Goal: Task Accomplishment & Management: Manage account settings

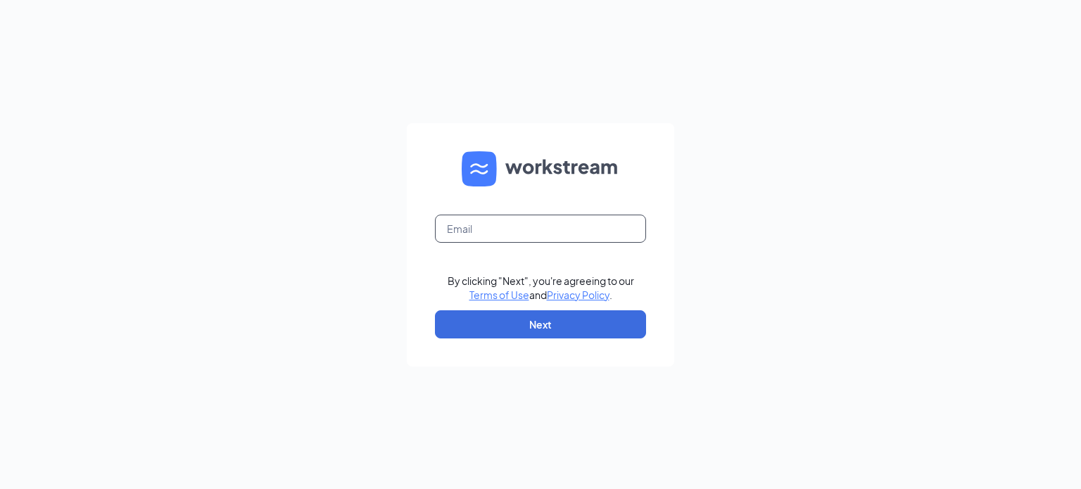
click at [492, 234] on input "text" at bounding box center [540, 229] width 211 height 28
type input "[EMAIL_ADDRESS][DOMAIN_NAME]"
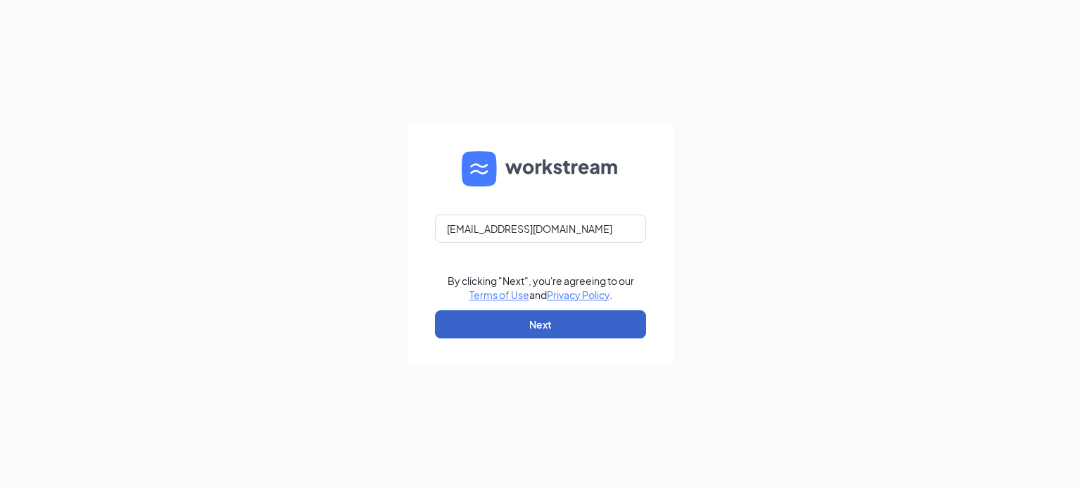
click at [562, 317] on button "Next" at bounding box center [540, 324] width 211 height 28
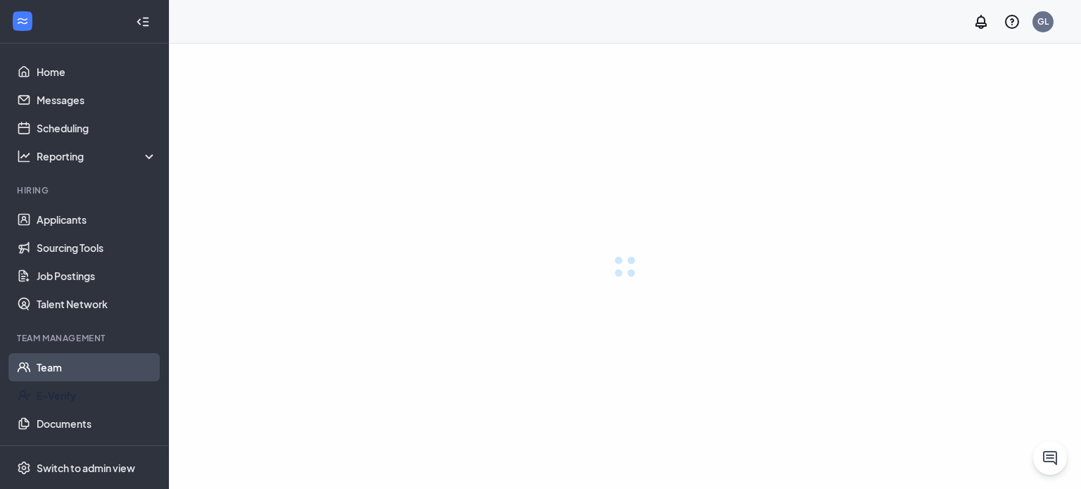
click at [44, 364] on link "Team" at bounding box center [97, 367] width 120 height 28
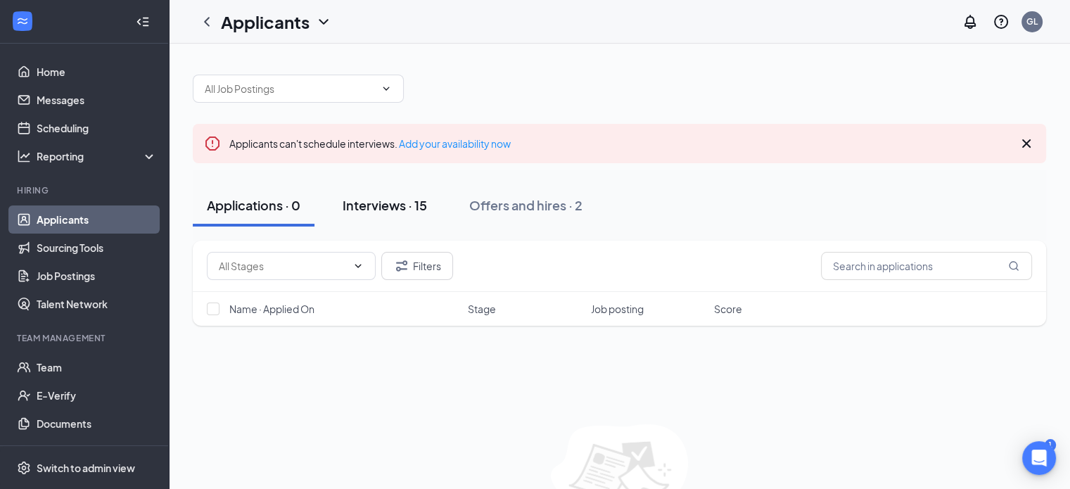
click at [388, 207] on div "Interviews · 15" at bounding box center [385, 205] width 84 height 18
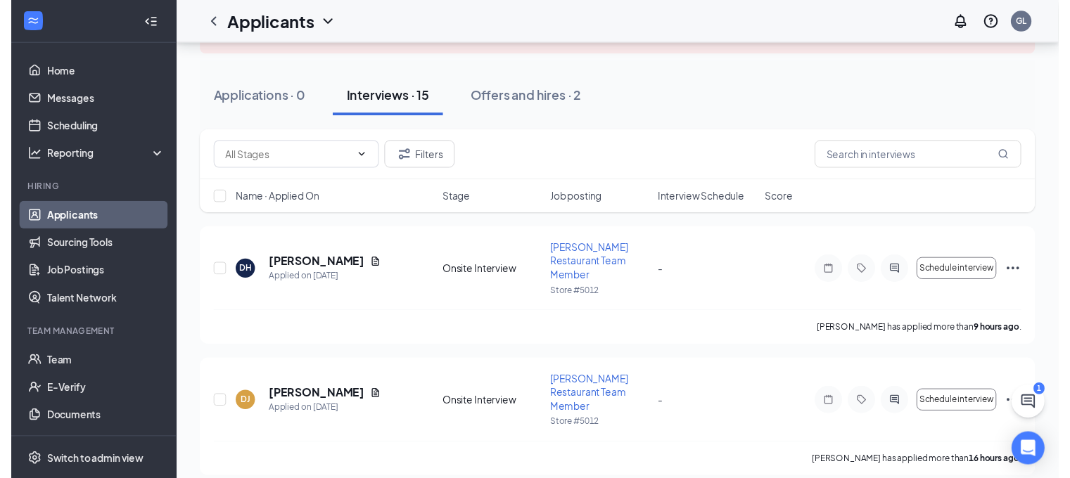
scroll to position [141, 0]
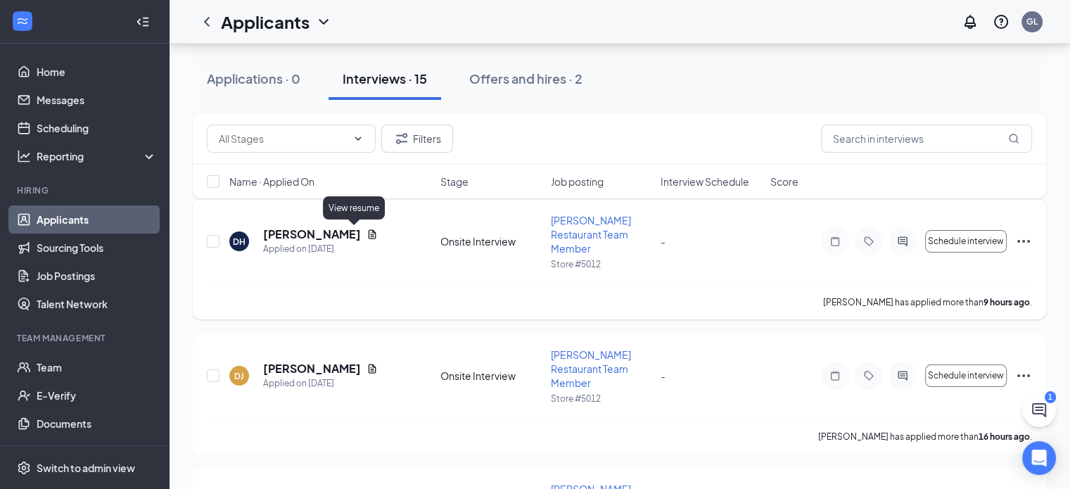
click at [369, 234] on icon "Document" at bounding box center [373, 234] width 8 height 9
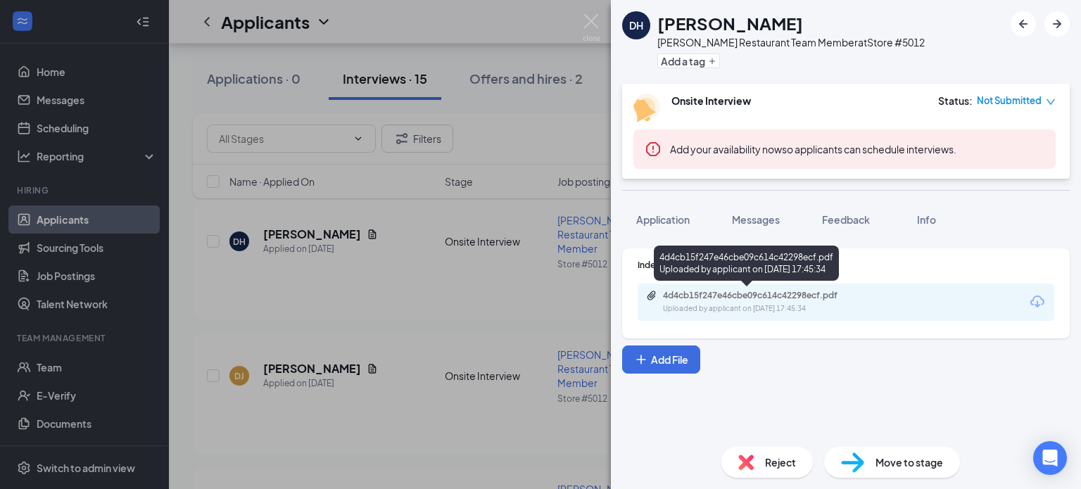
click at [781, 297] on div "4d4cb15f247e46cbe09c614c42298ecf.pdf" at bounding box center [761, 295] width 197 height 11
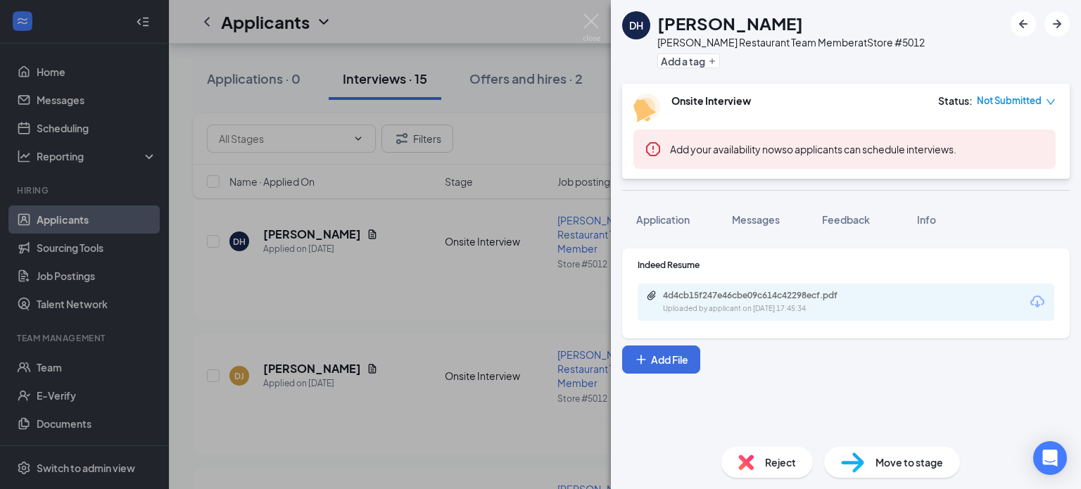
click at [399, 365] on div "DH Damon Horton Papa Johns Restaurant Team Member at Store #5012 Add a tag Onsi…" at bounding box center [540, 244] width 1081 height 489
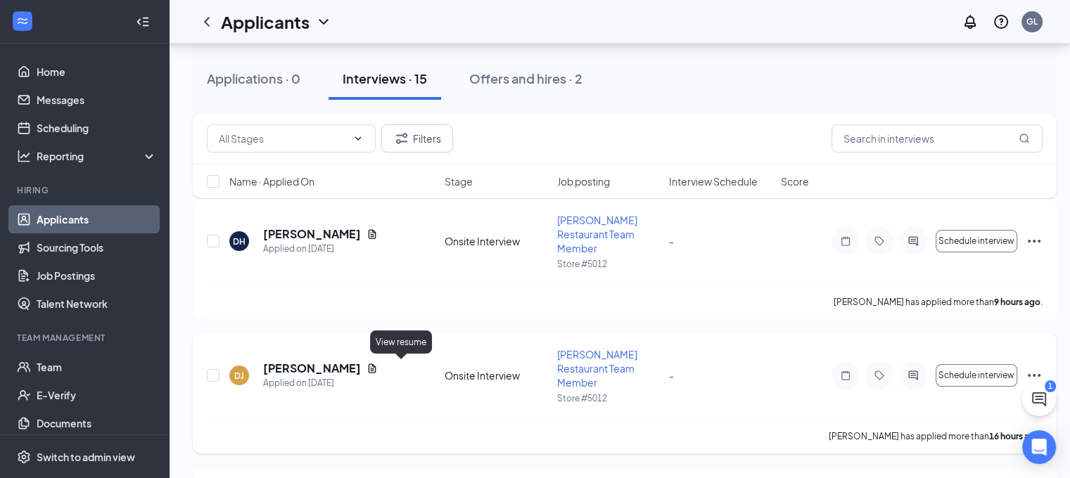
click at [378, 371] on icon "Document" at bounding box center [372, 368] width 11 height 11
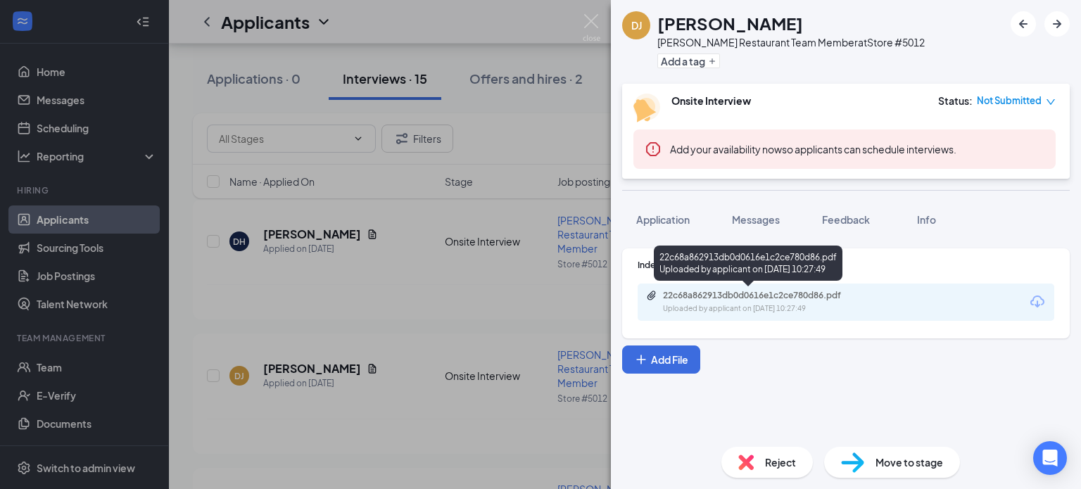
click at [722, 304] on div "Uploaded by applicant on Aug 26, 2025 at 10:27:49" at bounding box center [768, 308] width 211 height 11
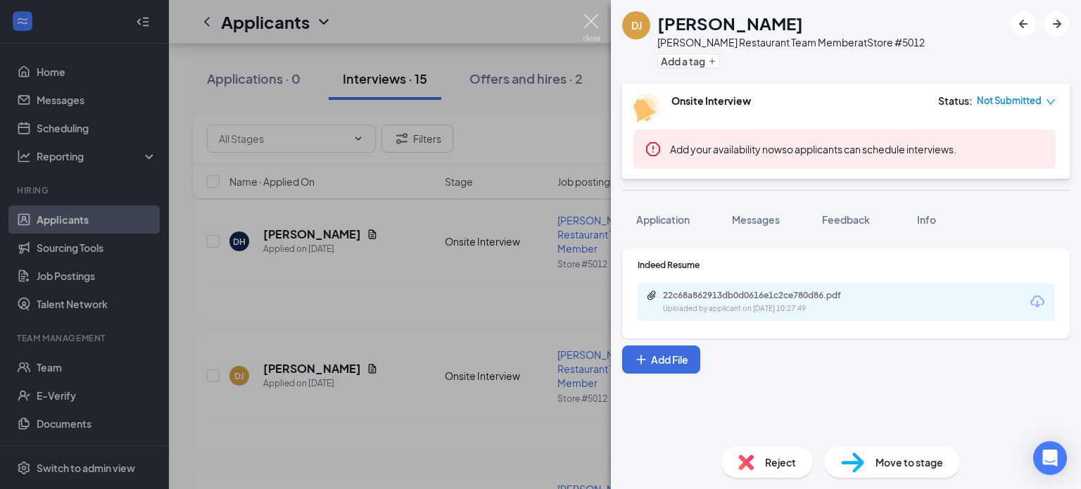
click at [590, 22] on img at bounding box center [591, 27] width 18 height 27
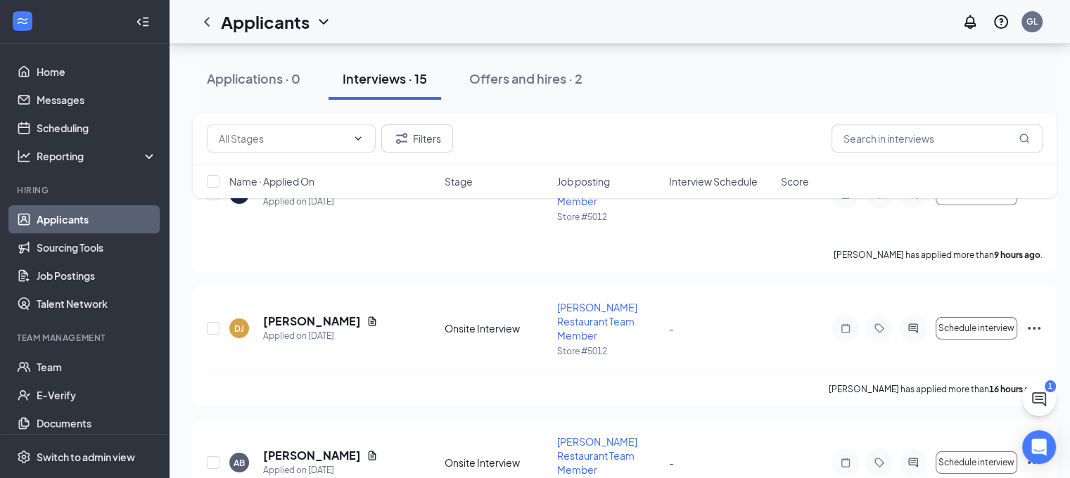
scroll to position [281, 0]
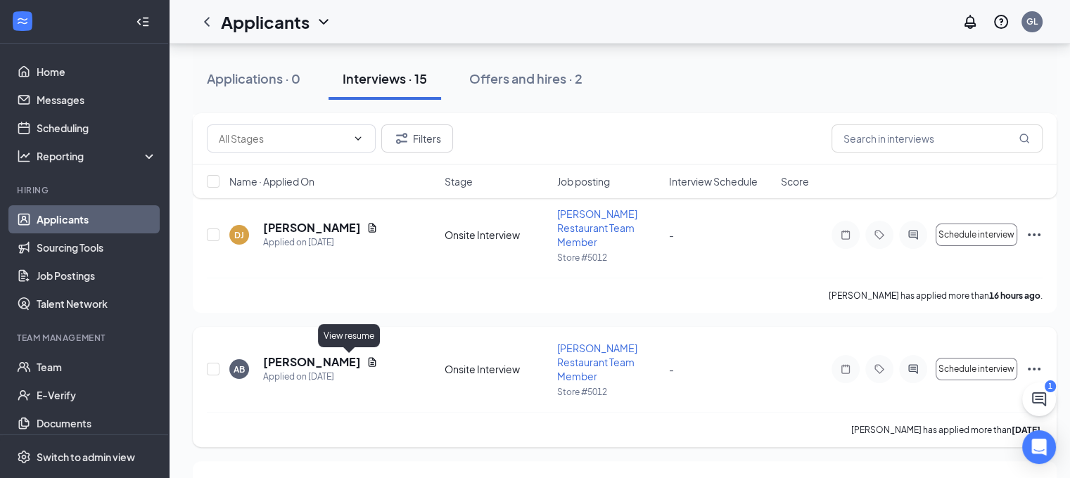
click at [369, 363] on icon "Document" at bounding box center [373, 362] width 8 height 9
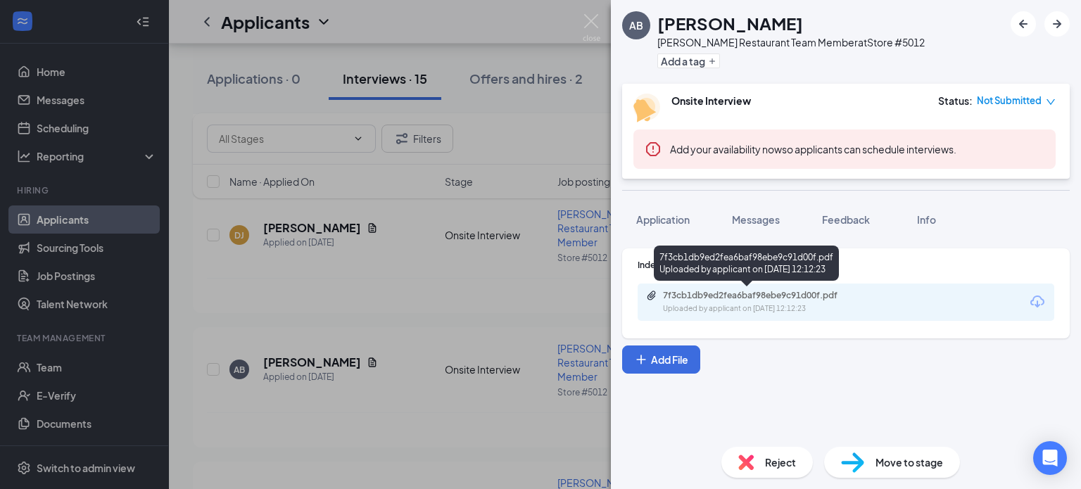
click at [706, 300] on div "7f3cb1db9ed2fea6baf98ebe9c91d00f.pdf Uploaded by applicant on Aug 24, 2025 at 1…" at bounding box center [760, 302] width 228 height 25
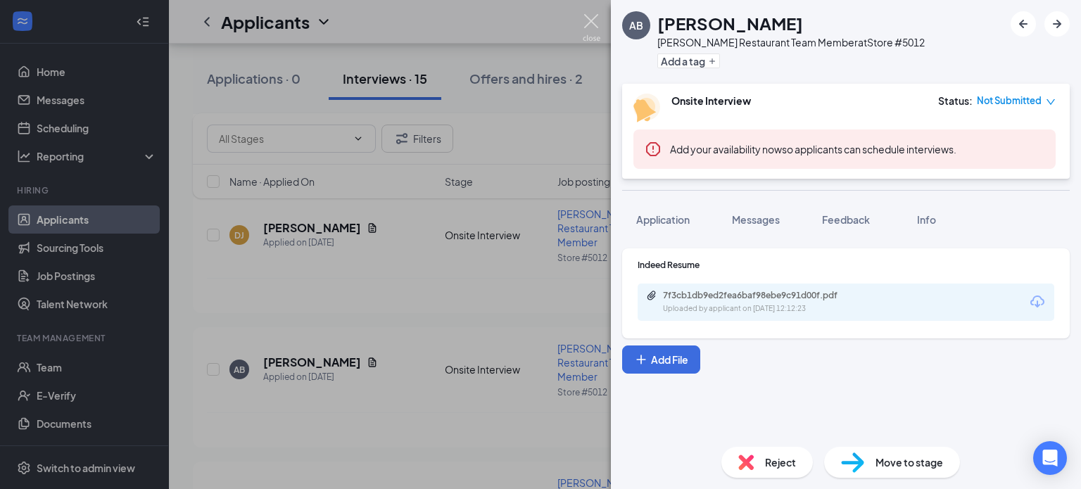
click at [582, 18] on img at bounding box center [591, 27] width 18 height 27
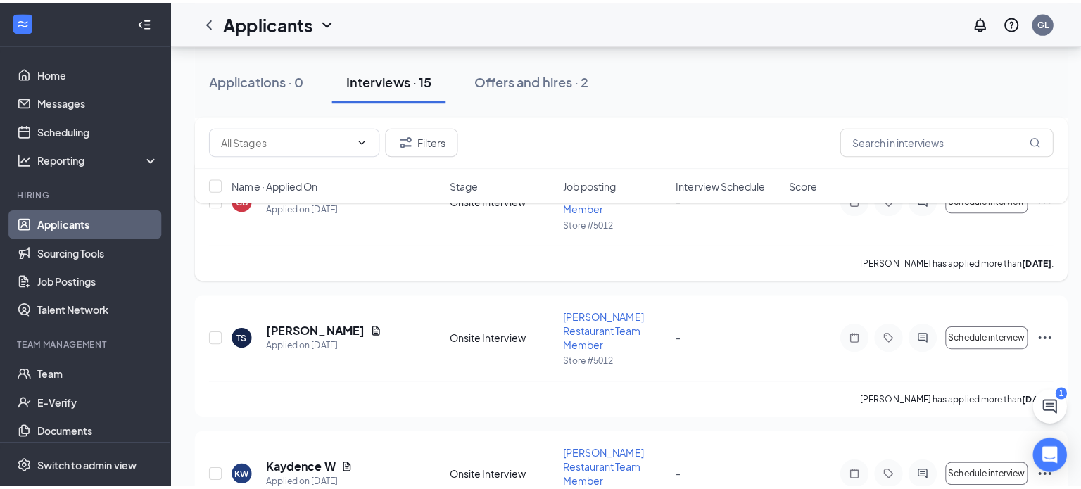
scroll to position [633, 0]
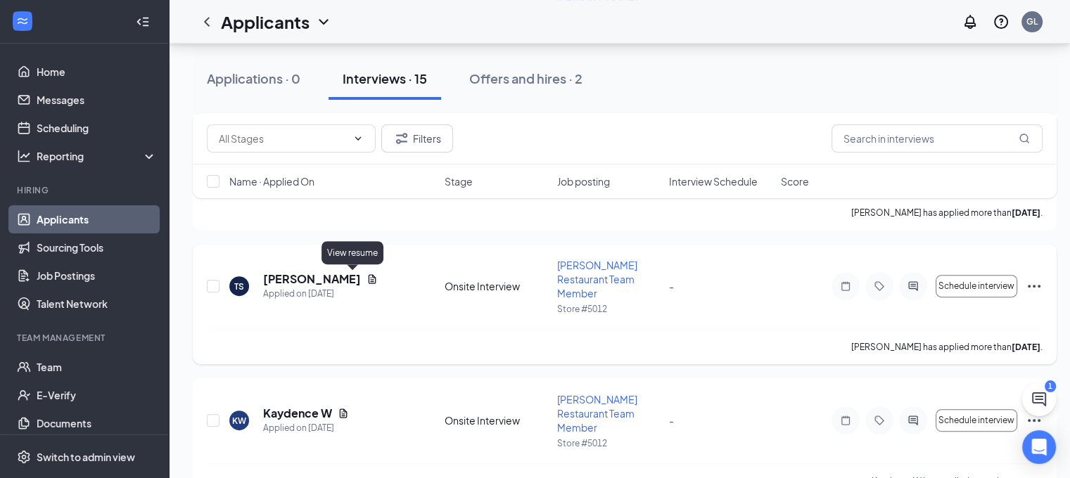
click at [367, 281] on icon "Document" at bounding box center [372, 279] width 11 height 11
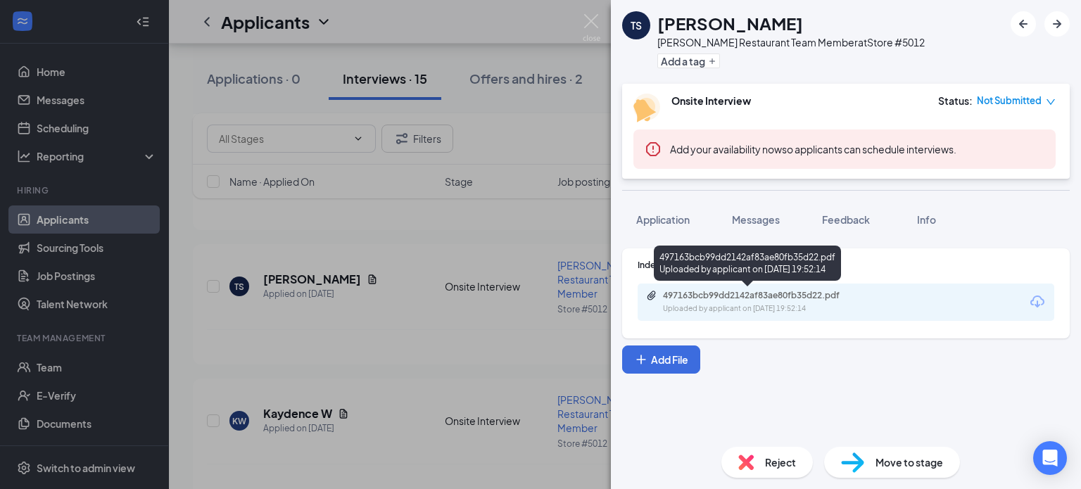
click at [705, 298] on div "497163bcb99dd2142af83ae80fb35d22.pdf" at bounding box center [761, 295] width 197 height 11
